Goal: Information Seeking & Learning: Learn about a topic

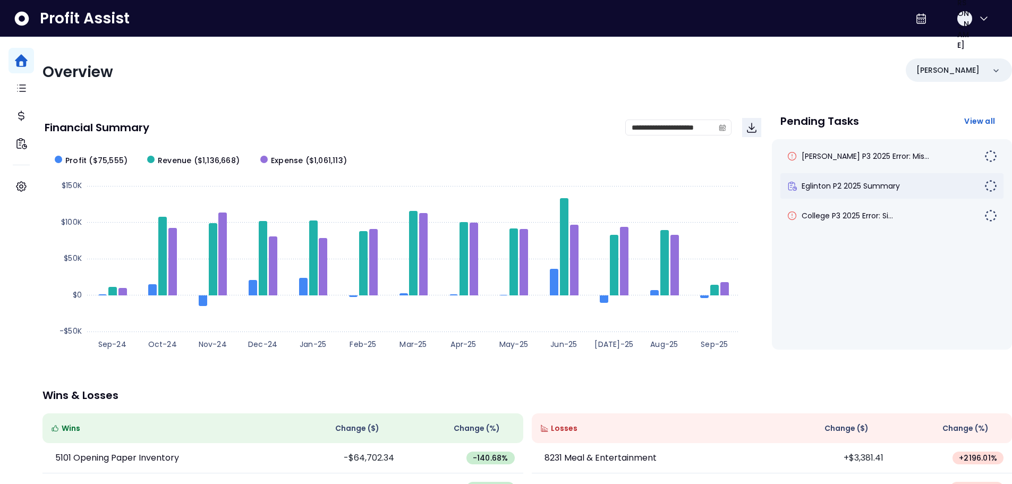
click at [827, 193] on div "Eglinton P2 2025 Summary" at bounding box center [891, 185] width 223 height 25
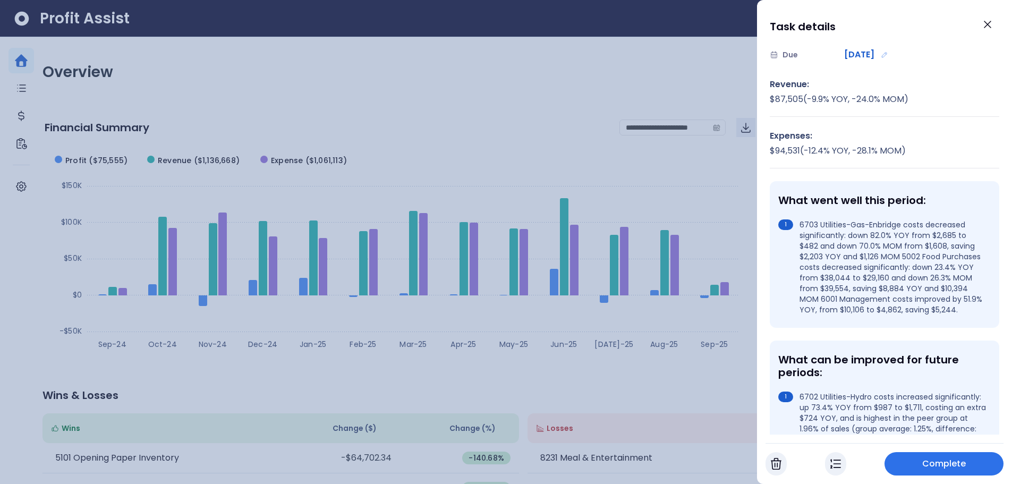
scroll to position [106, 0]
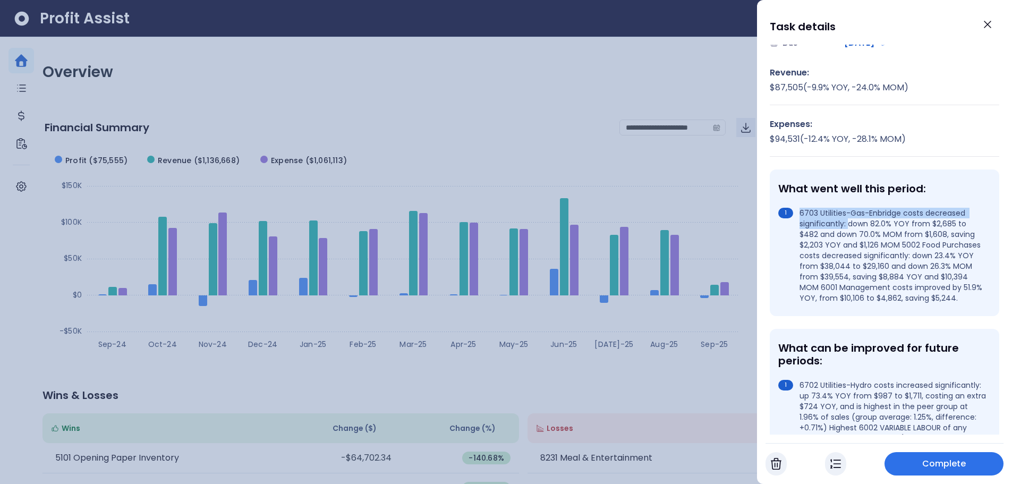
drag, startPoint x: 801, startPoint y: 212, endPoint x: 848, endPoint y: 223, distance: 48.4
click at [848, 223] on li "6703 Utilities-Gas-Enbridge costs decreased significantly: down 82.0% YOY from …" at bounding box center [882, 256] width 208 height 96
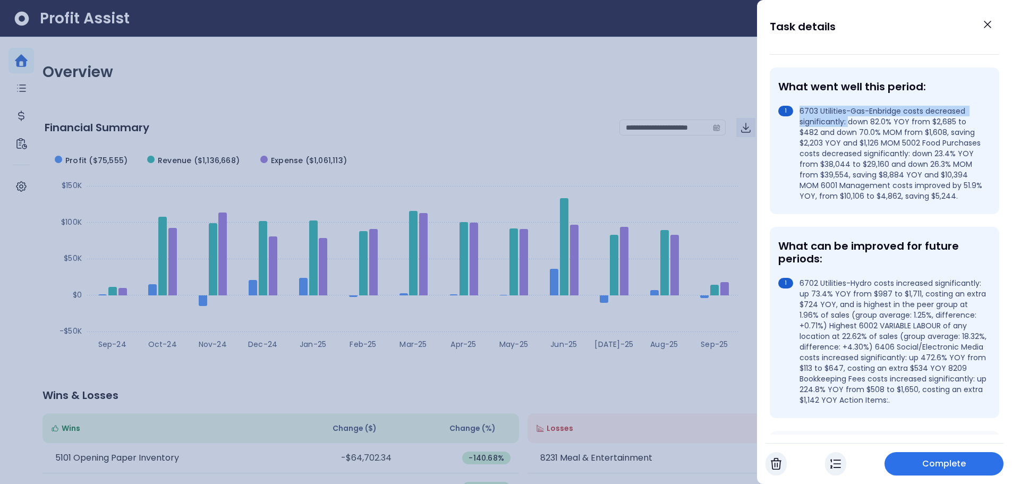
scroll to position [212, 0]
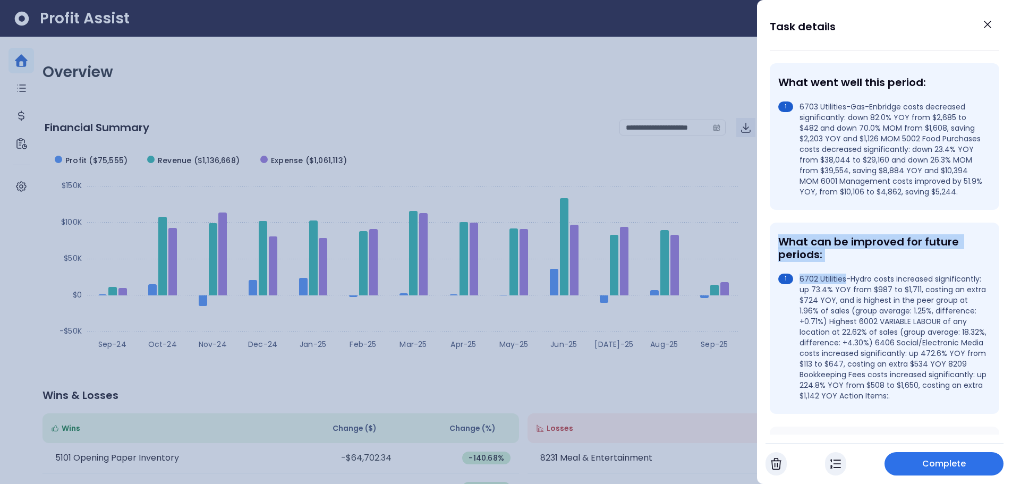
drag, startPoint x: 779, startPoint y: 250, endPoint x: 843, endPoint y: 289, distance: 76.1
click at [843, 289] on div "What can be improved for future periods: 6702 Utilities-Hydro costs increased s…" at bounding box center [884, 318] width 229 height 191
click at [987, 27] on icon "Close" at bounding box center [987, 24] width 13 height 13
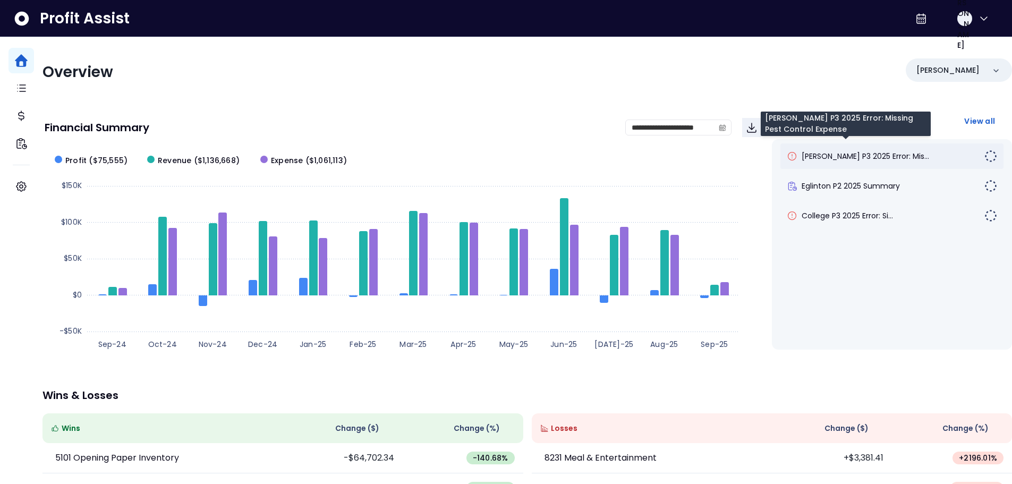
click at [823, 160] on span "[PERSON_NAME] P3 2025 Error: Mis..." at bounding box center [864, 156] width 127 height 11
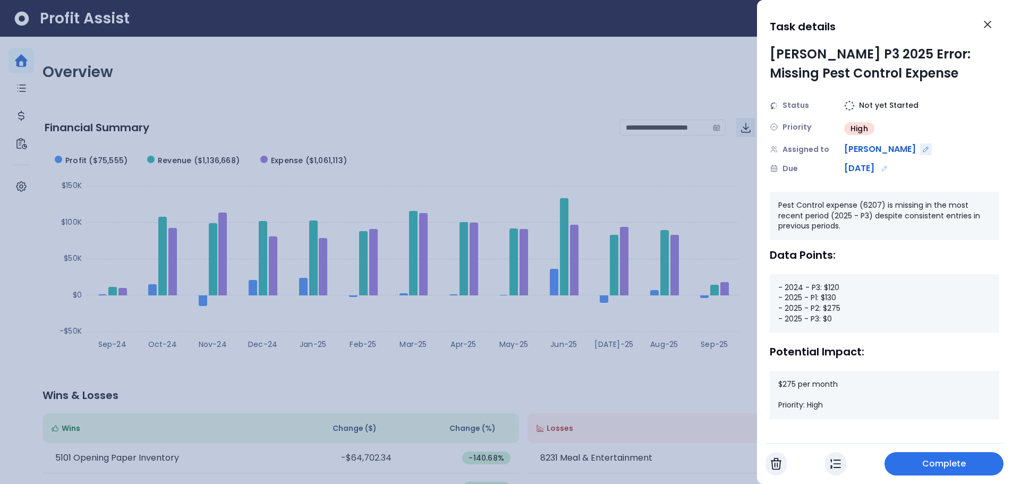
click at [922, 152] on icon "Edit assignment" at bounding box center [925, 149] width 7 height 7
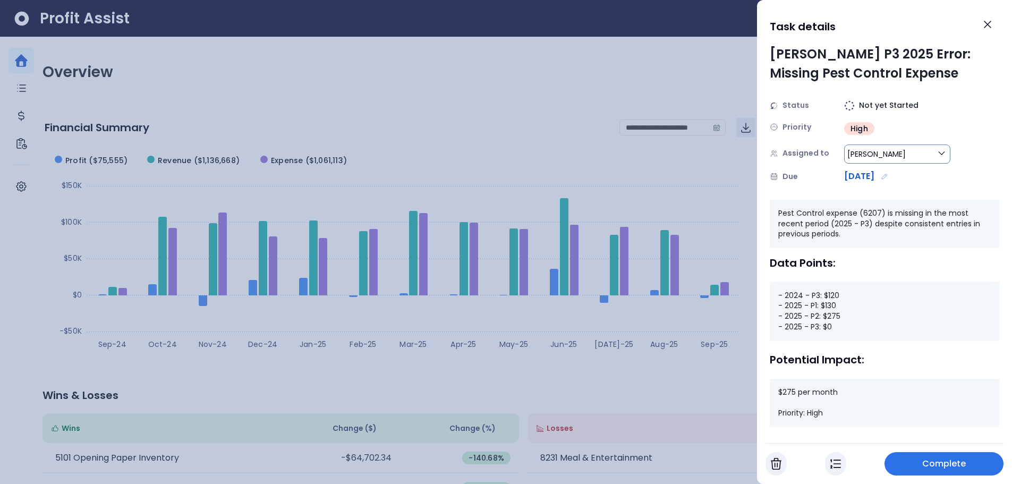
click at [933, 158] on button "[PERSON_NAME]" at bounding box center [897, 153] width 106 height 19
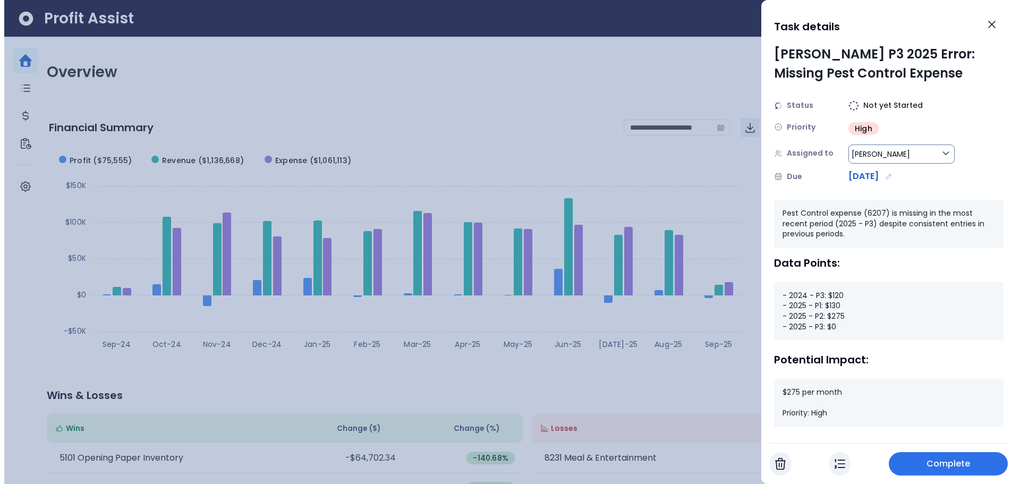
scroll to position [246, 0]
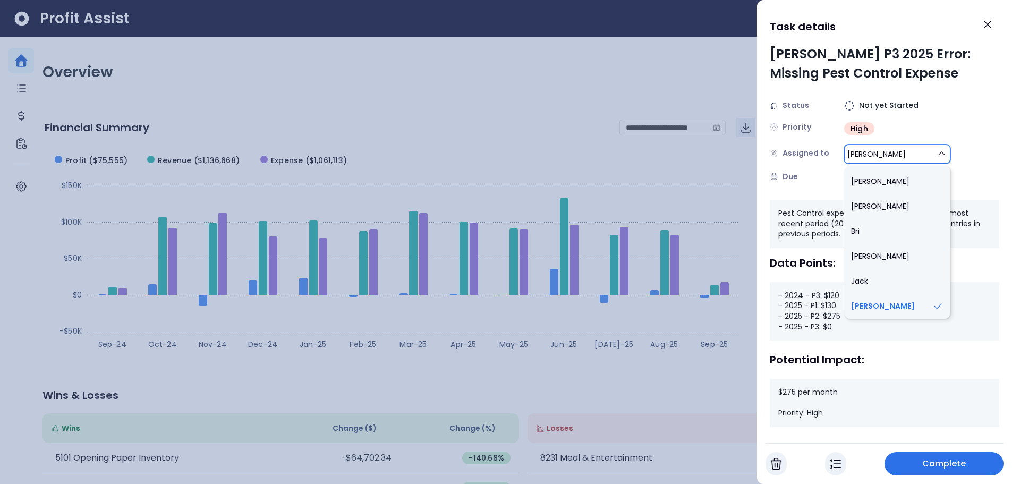
click at [960, 155] on div "Assigned to [PERSON_NAME] Spot [PERSON_NAME] [PERSON_NAME] [PERSON_NAME] [PERSO…" at bounding box center [884, 153] width 229 height 21
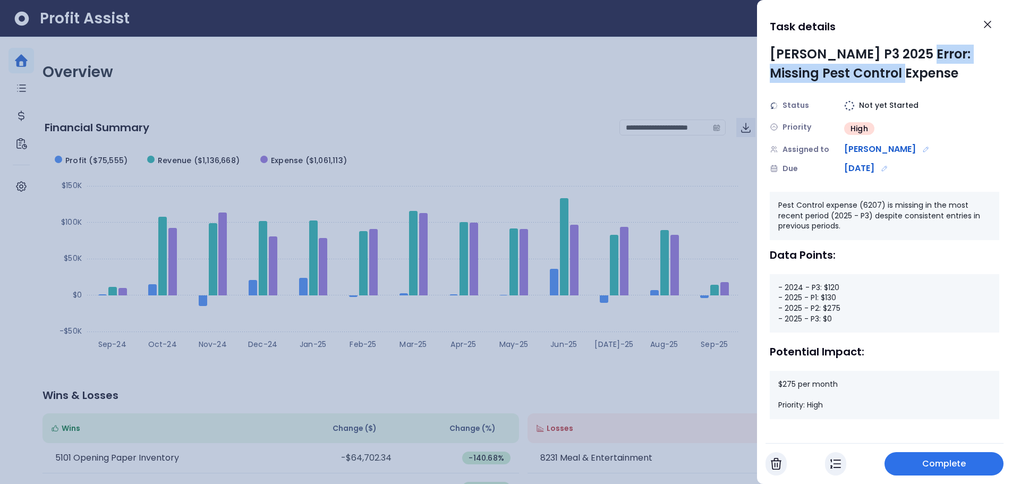
drag, startPoint x: 915, startPoint y: 50, endPoint x: 915, endPoint y: 77, distance: 26.6
click at [915, 77] on div "[PERSON_NAME] P3 2025 Error: Missing Pest Control Expense" at bounding box center [884, 64] width 229 height 38
drag, startPoint x: 828, startPoint y: 319, endPoint x: 806, endPoint y: 321, distance: 21.9
click at [804, 321] on div "- 2024 - P3: $120 - 2025 - P1: $130 - 2025 - P2: $275 - 2025 - P3: $0" at bounding box center [884, 303] width 229 height 58
click at [984, 26] on icon "Close" at bounding box center [987, 24] width 13 height 13
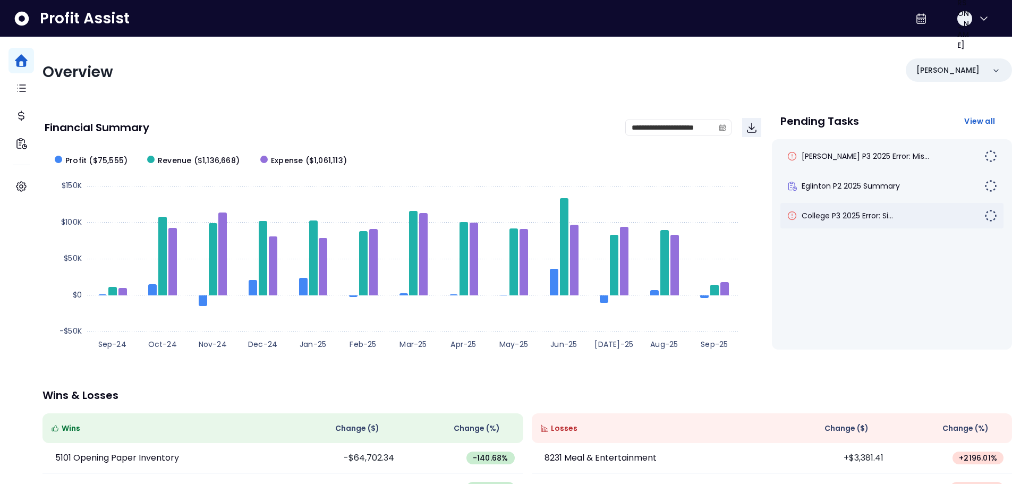
click at [894, 221] on div "College P3 2025 Error: Si..." at bounding box center [891, 215] width 223 height 25
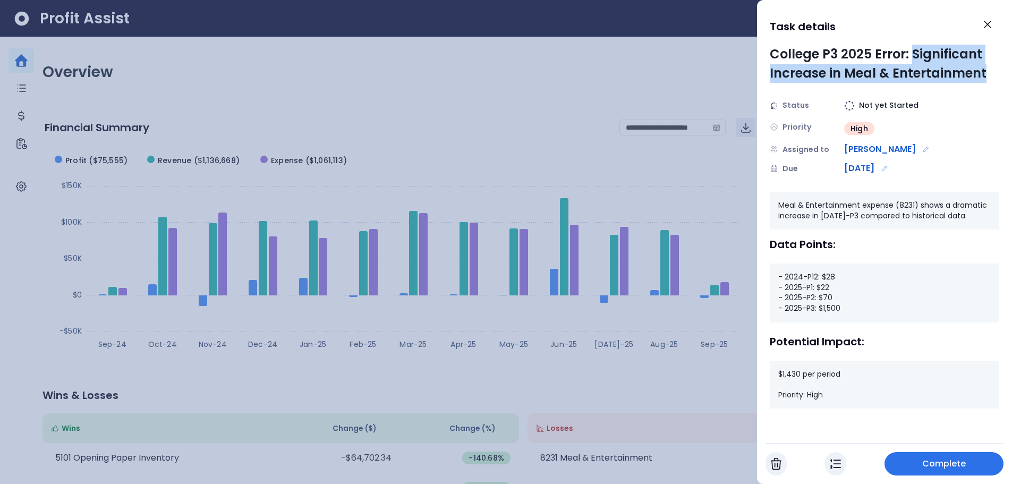
drag, startPoint x: 913, startPoint y: 55, endPoint x: 987, endPoint y: 73, distance: 76.6
click at [987, 73] on div "College P3 2025 Error: Significant Increase in Meal & Entertainment" at bounding box center [884, 64] width 229 height 38
drag, startPoint x: 844, startPoint y: 310, endPoint x: 818, endPoint y: 314, distance: 26.9
click at [818, 314] on div "- 2024-P12: $28 - 2025-P1: $22 - 2025-P2: $70 - 2025-P3: $1,500" at bounding box center [884, 292] width 229 height 58
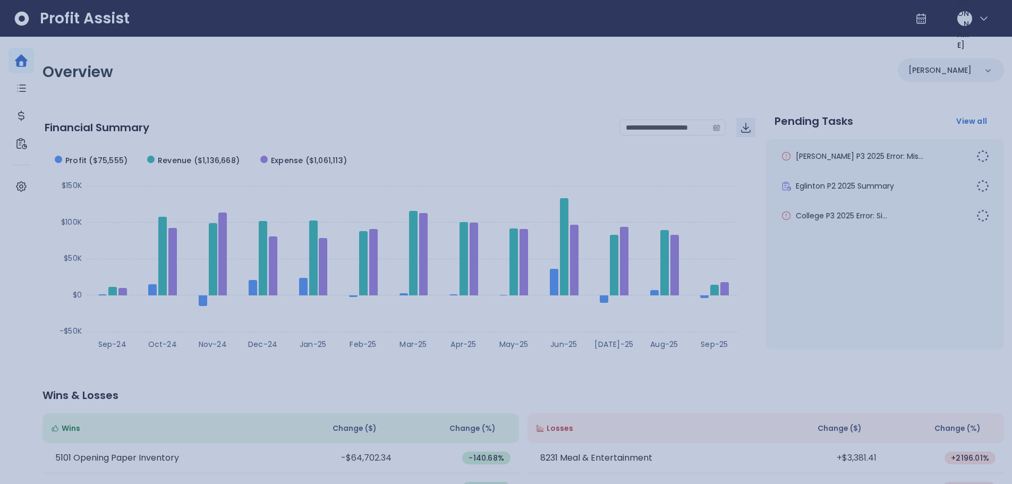
click at [510, 104] on div at bounding box center [506, 242] width 1012 height 484
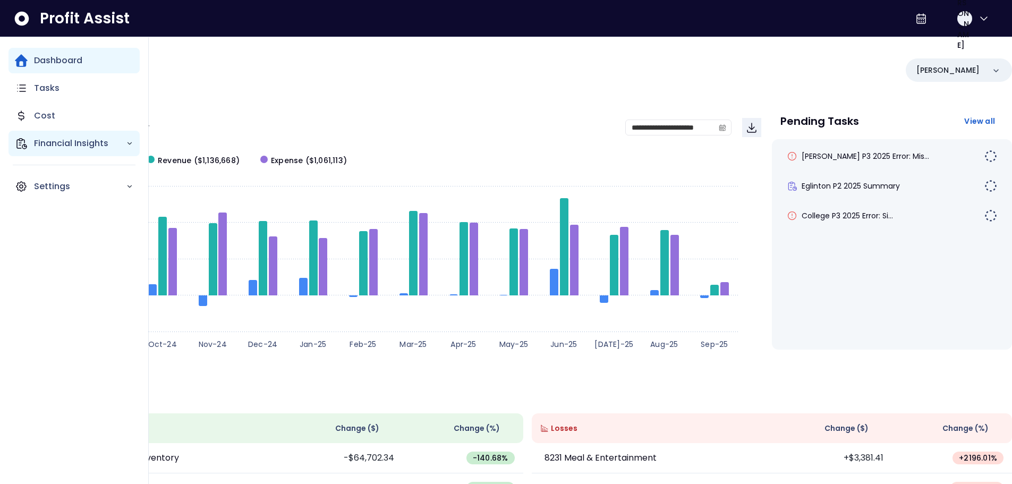
click at [96, 146] on p "Financial Insights" at bounding box center [80, 143] width 92 height 13
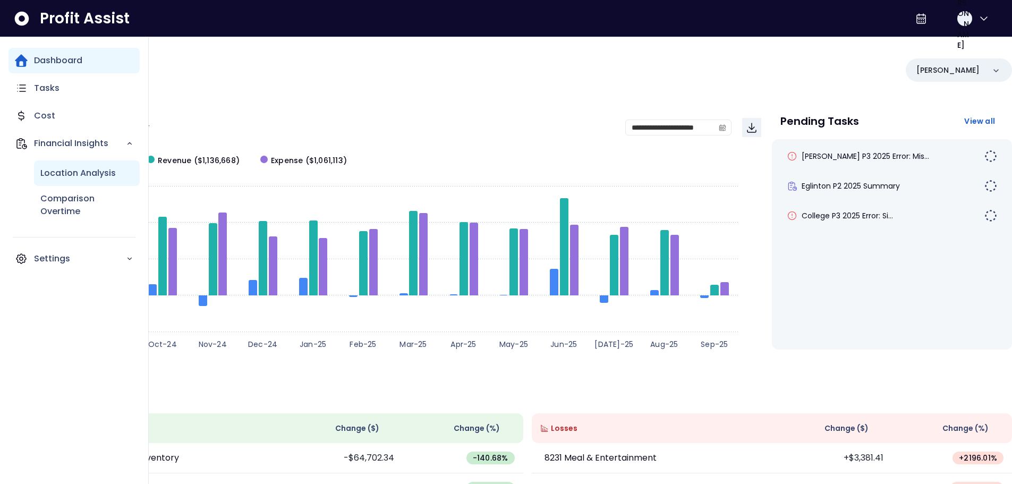
click at [84, 173] on p "Location Analysis" at bounding box center [77, 173] width 75 height 13
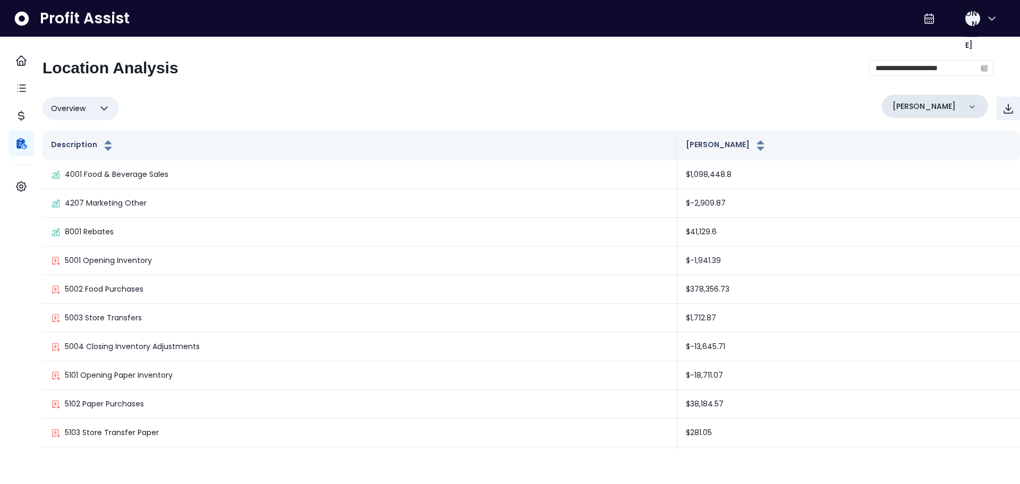
click at [949, 106] on div "[PERSON_NAME]" at bounding box center [935, 106] width 106 height 23
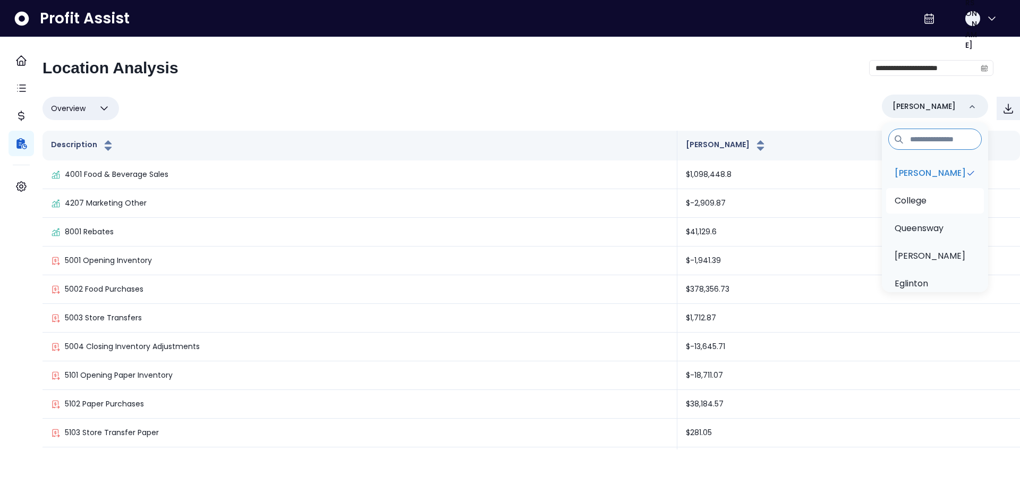
click at [929, 188] on li "College" at bounding box center [935, 200] width 98 height 25
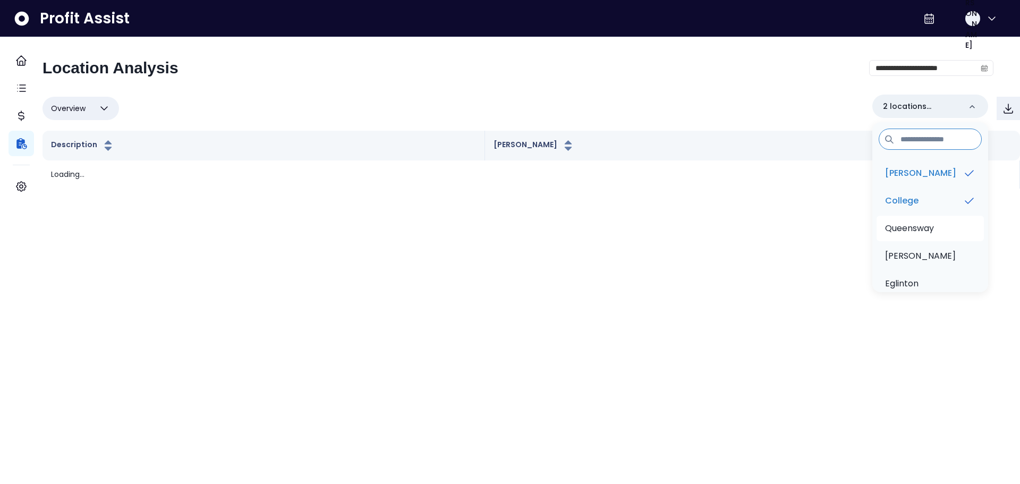
click at [932, 222] on li "Queensway" at bounding box center [929, 228] width 107 height 25
click at [934, 252] on li "[PERSON_NAME]" at bounding box center [929, 255] width 107 height 25
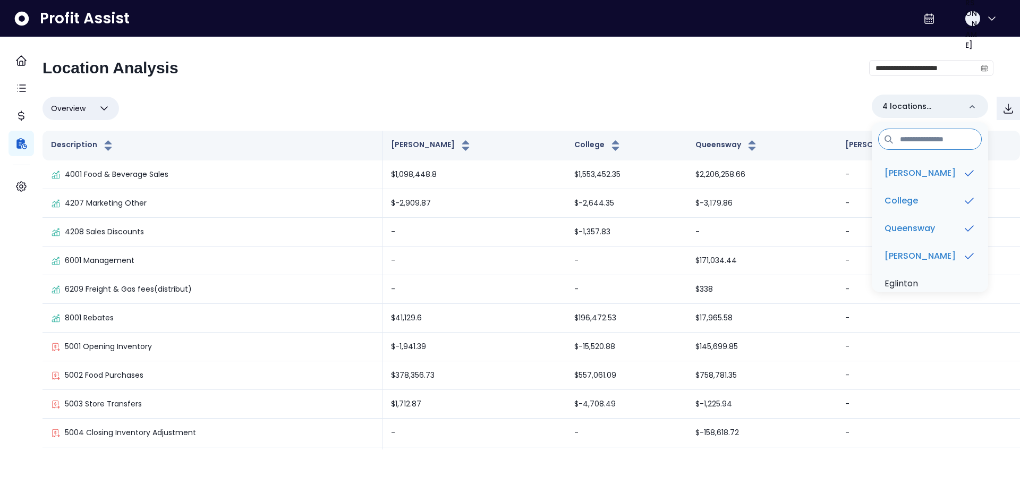
click at [722, 67] on div "**********" at bounding box center [517, 72] width 951 height 28
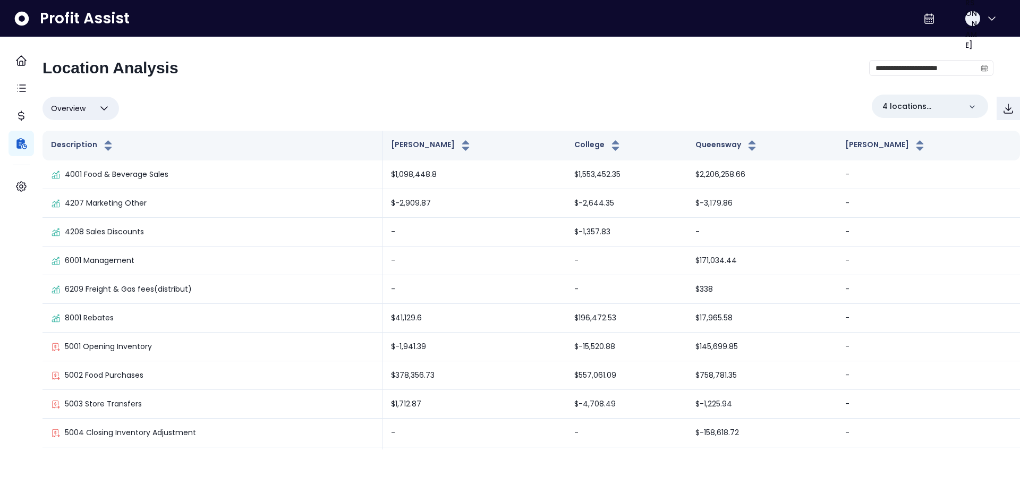
click at [103, 113] on button "Overview" at bounding box center [80, 108] width 76 height 23
click at [98, 167] on li "% of cost" at bounding box center [80, 159] width 76 height 25
type input "********"
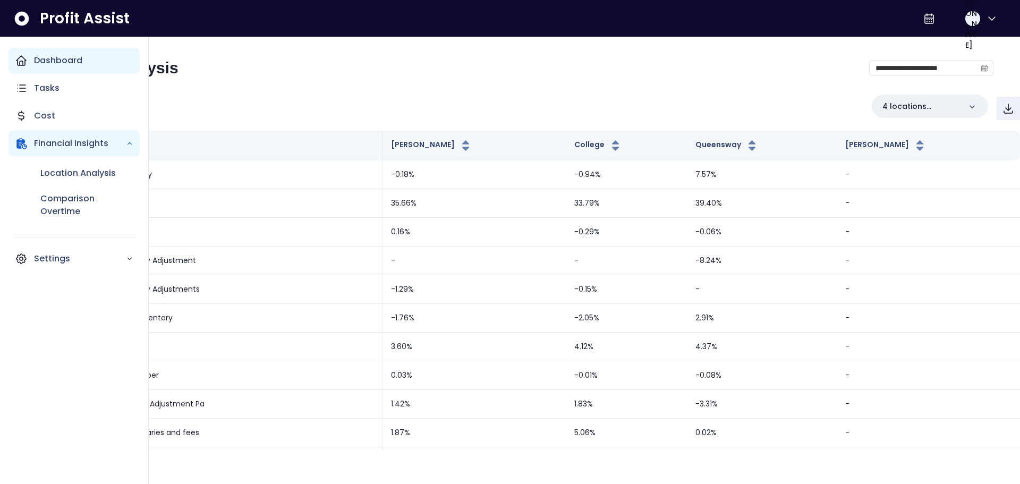
click at [31, 65] on div "Dashboard" at bounding box center [73, 60] width 131 height 25
